Goal: Task Accomplishment & Management: Manage account settings

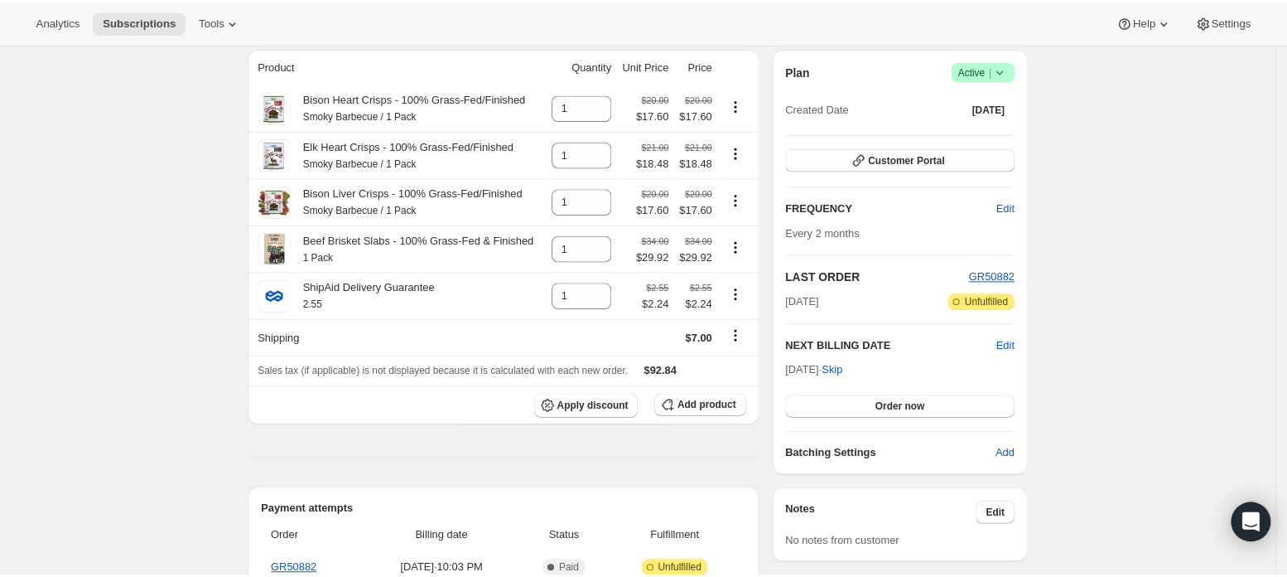
scroll to position [110, 0]
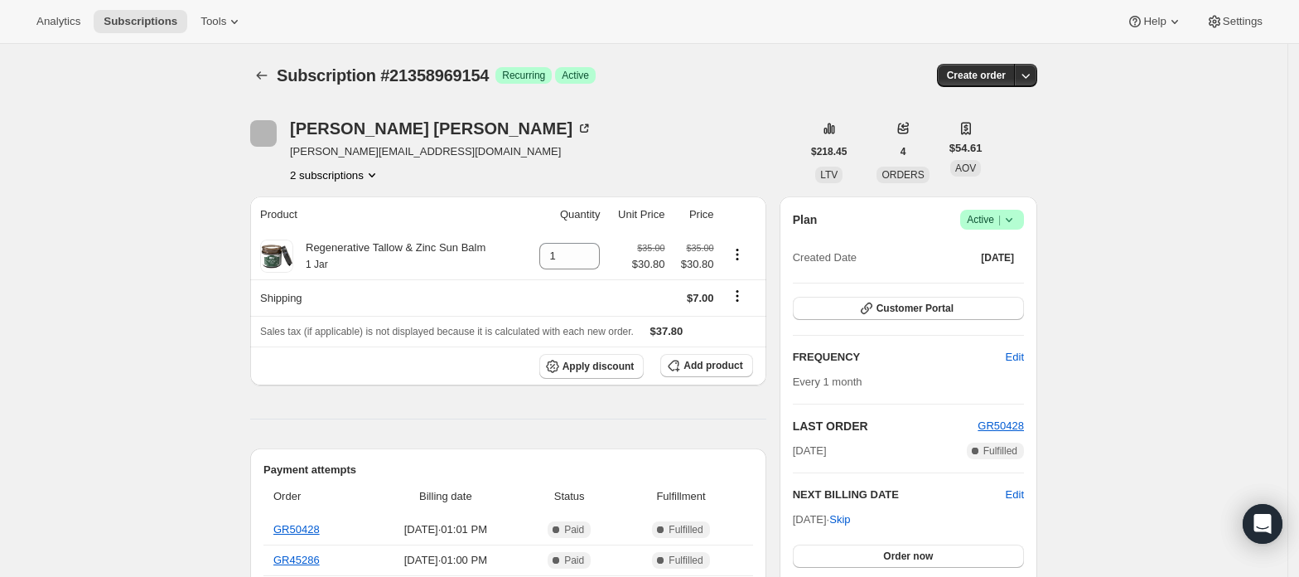
click at [365, 169] on button "2 subscriptions" at bounding box center [335, 175] width 90 height 17
click at [359, 202] on span "21358936386" at bounding box center [340, 206] width 115 height 17
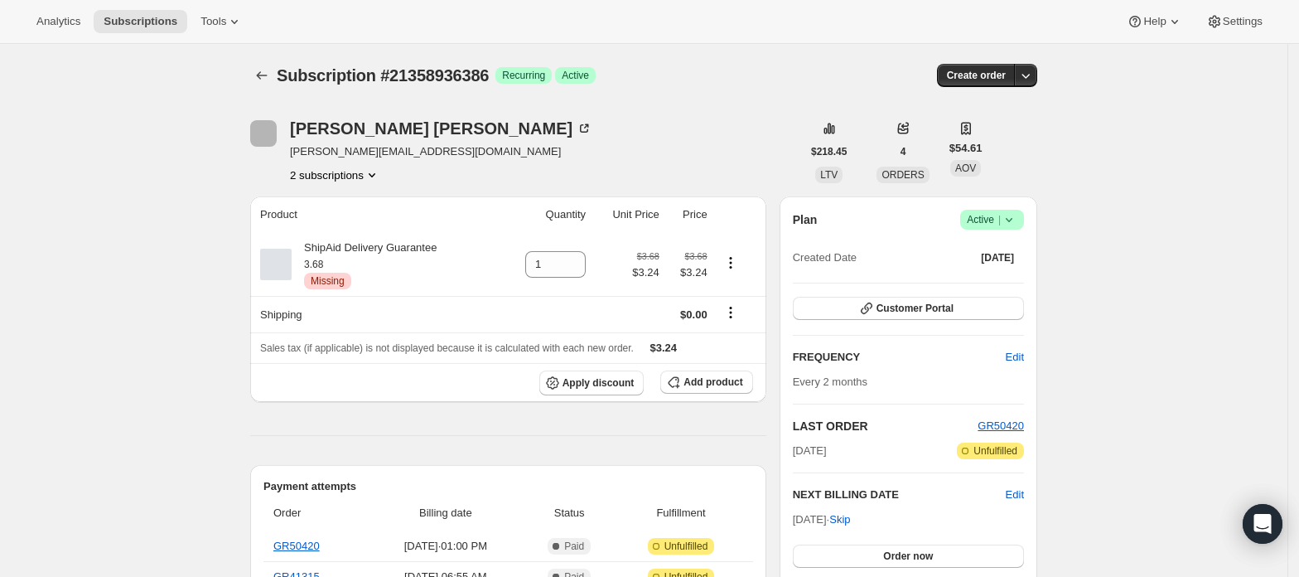
click at [368, 172] on icon "Product actions" at bounding box center [372, 175] width 17 height 17
click at [369, 230] on span "21358969154" at bounding box center [340, 234] width 115 height 17
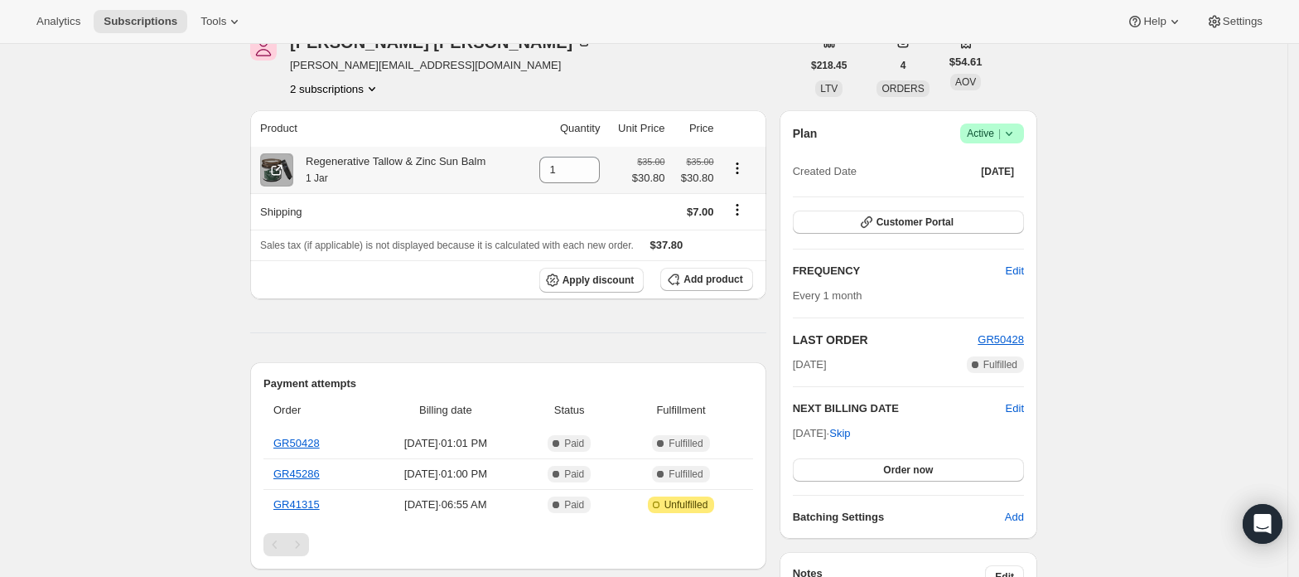
scroll to position [110, 0]
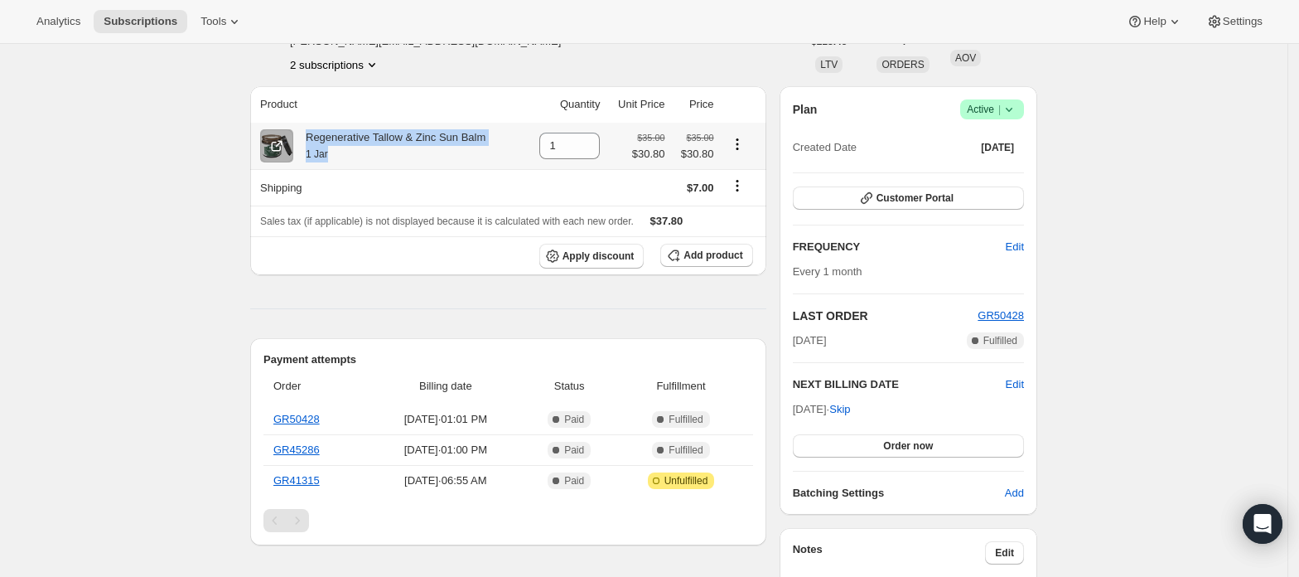
copy div "Regenerative Tallow & Zinc Sun Balm 1 Jar"
drag, startPoint x: 312, startPoint y: 139, endPoint x: 408, endPoint y: 150, distance: 96.7
click at [408, 150] on div "Regenerative Tallow & Zinc Sun Balm 1 Jar" at bounding box center [389, 145] width 192 height 33
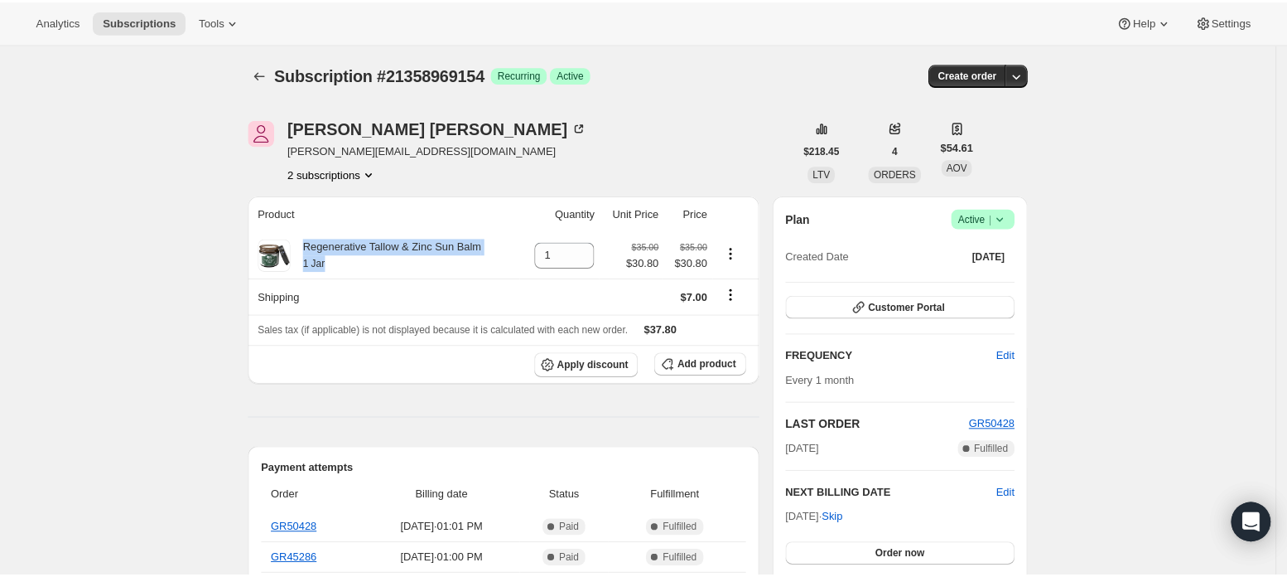
scroll to position [0, 0]
click at [326, 172] on button "2 subscriptions" at bounding box center [335, 175] width 90 height 17
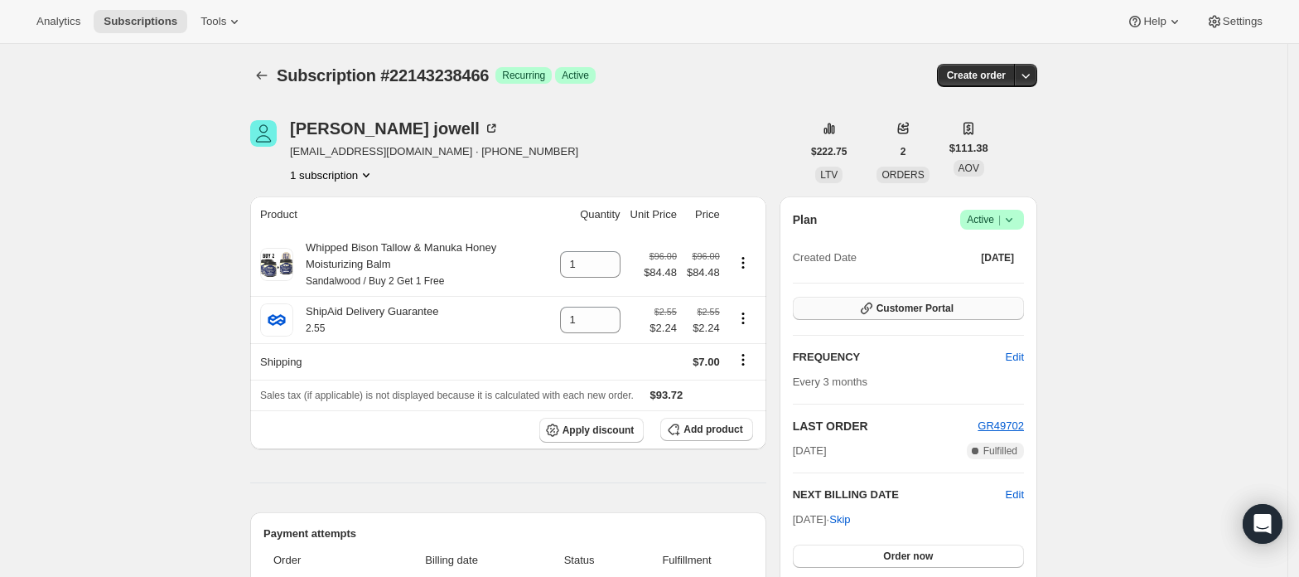
click at [961, 309] on button "Customer Portal" at bounding box center [908, 308] width 231 height 23
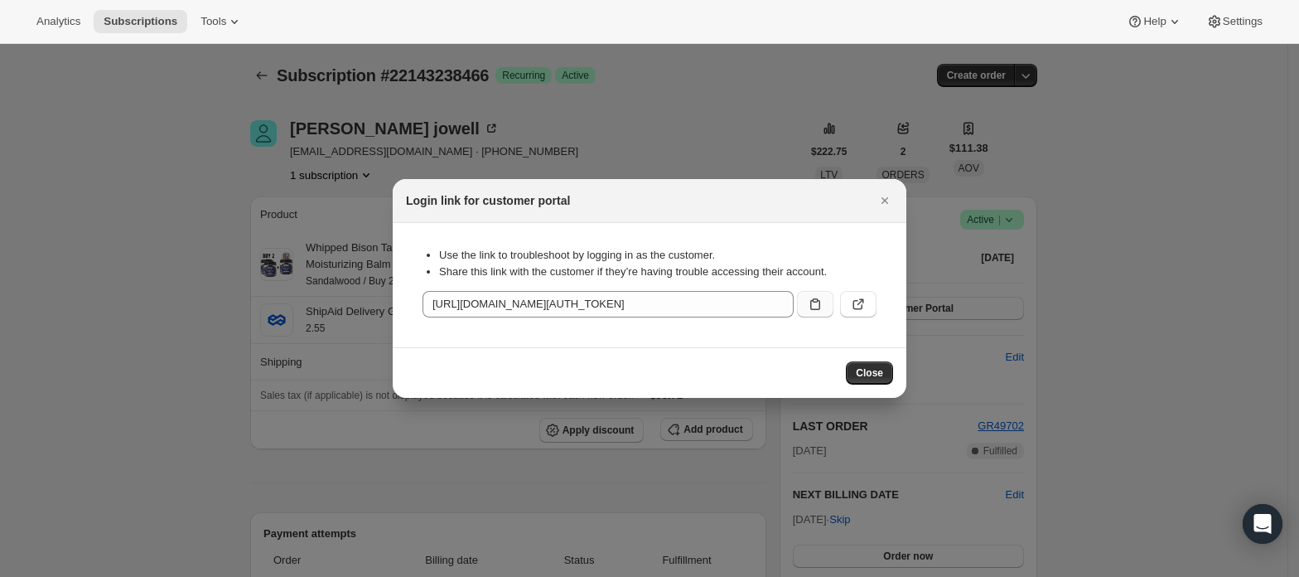
click at [812, 306] on icon ":rc3:" at bounding box center [815, 304] width 17 height 17
